Goal: Task Accomplishment & Management: Manage account settings

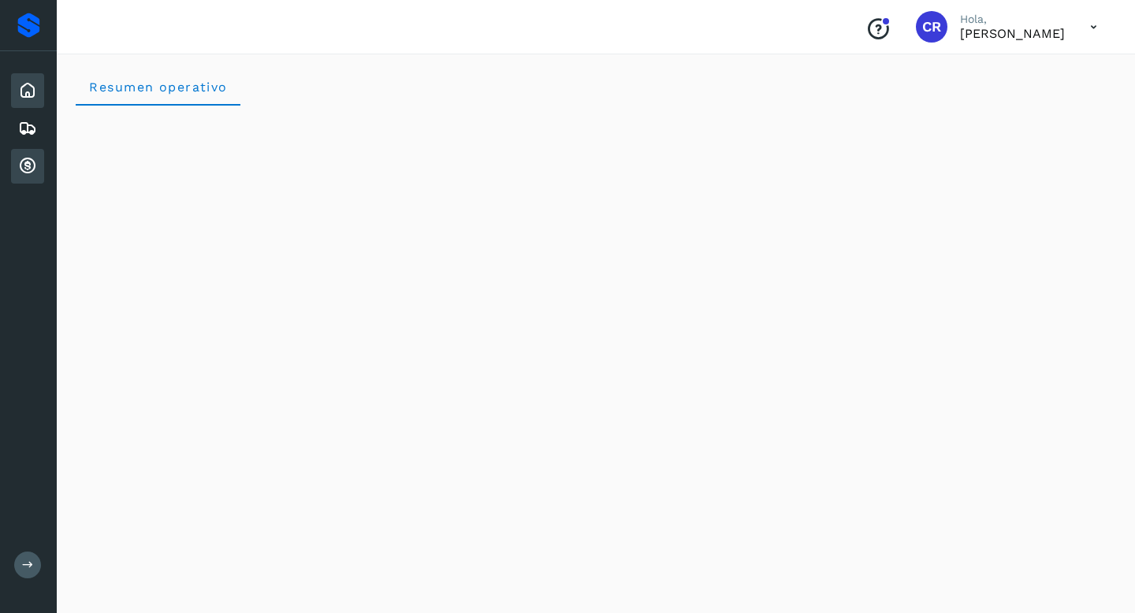
click at [26, 169] on icon at bounding box center [27, 166] width 19 height 19
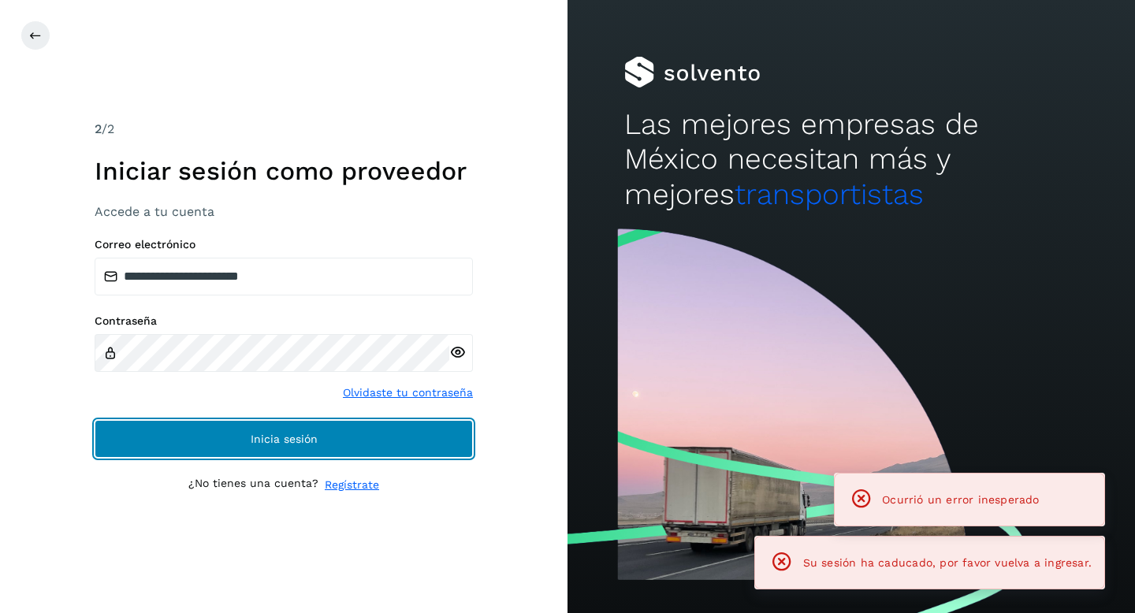
click at [228, 432] on button "Inicia sesión" at bounding box center [284, 439] width 378 height 38
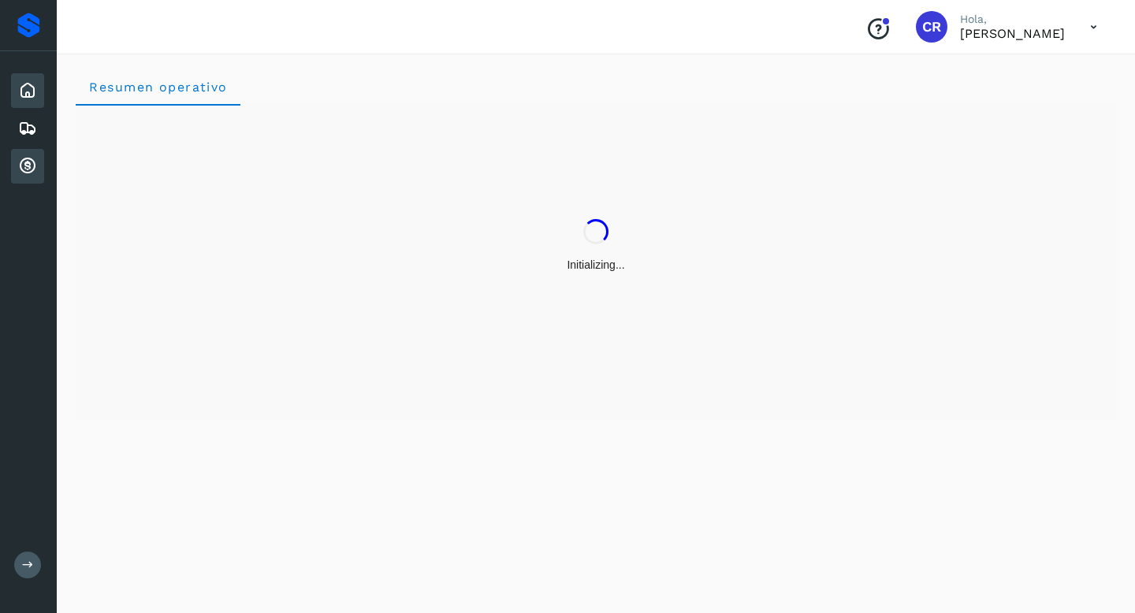
click at [28, 168] on icon at bounding box center [27, 166] width 19 height 19
